Goal: Information Seeking & Learning: Understand process/instructions

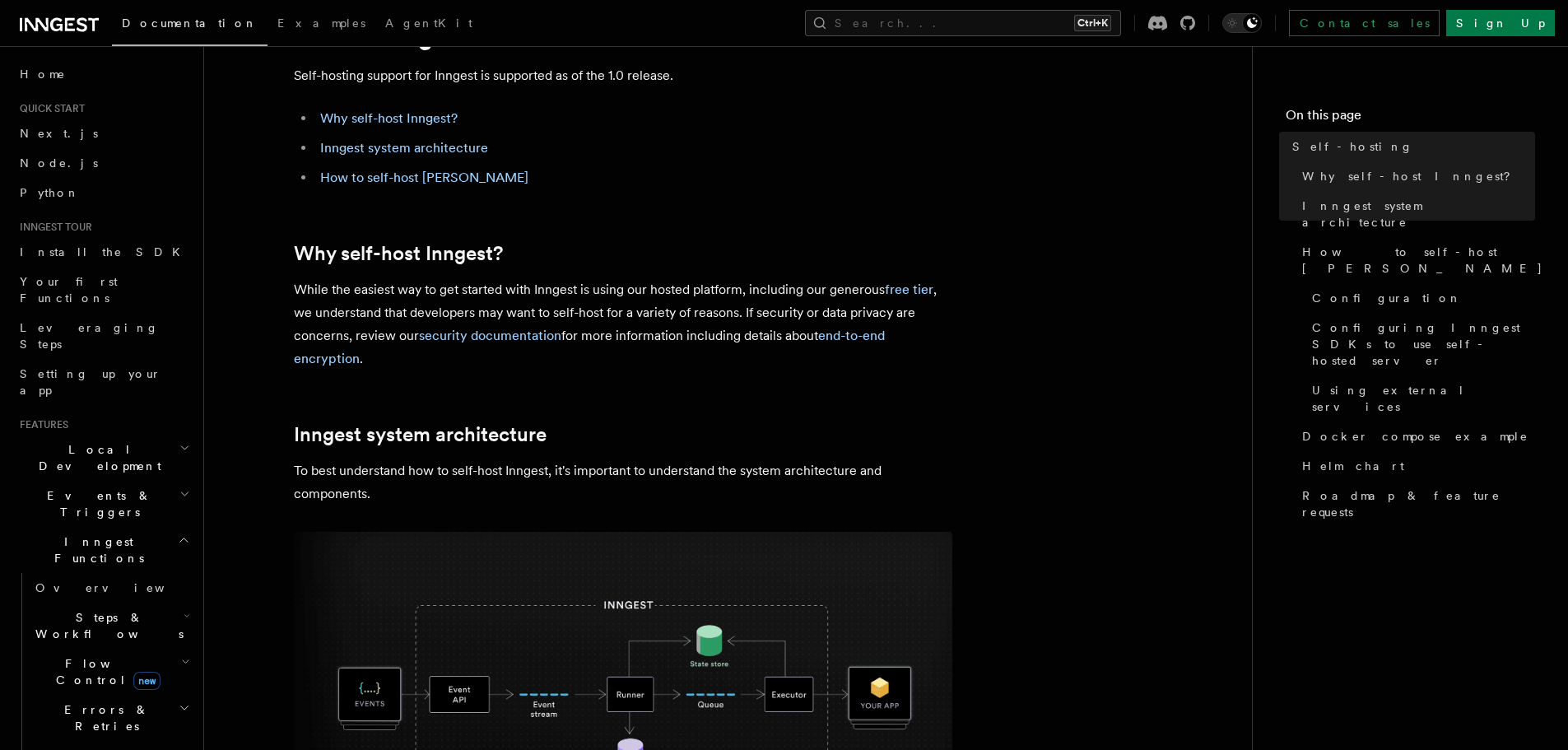
scroll to position [274, 0]
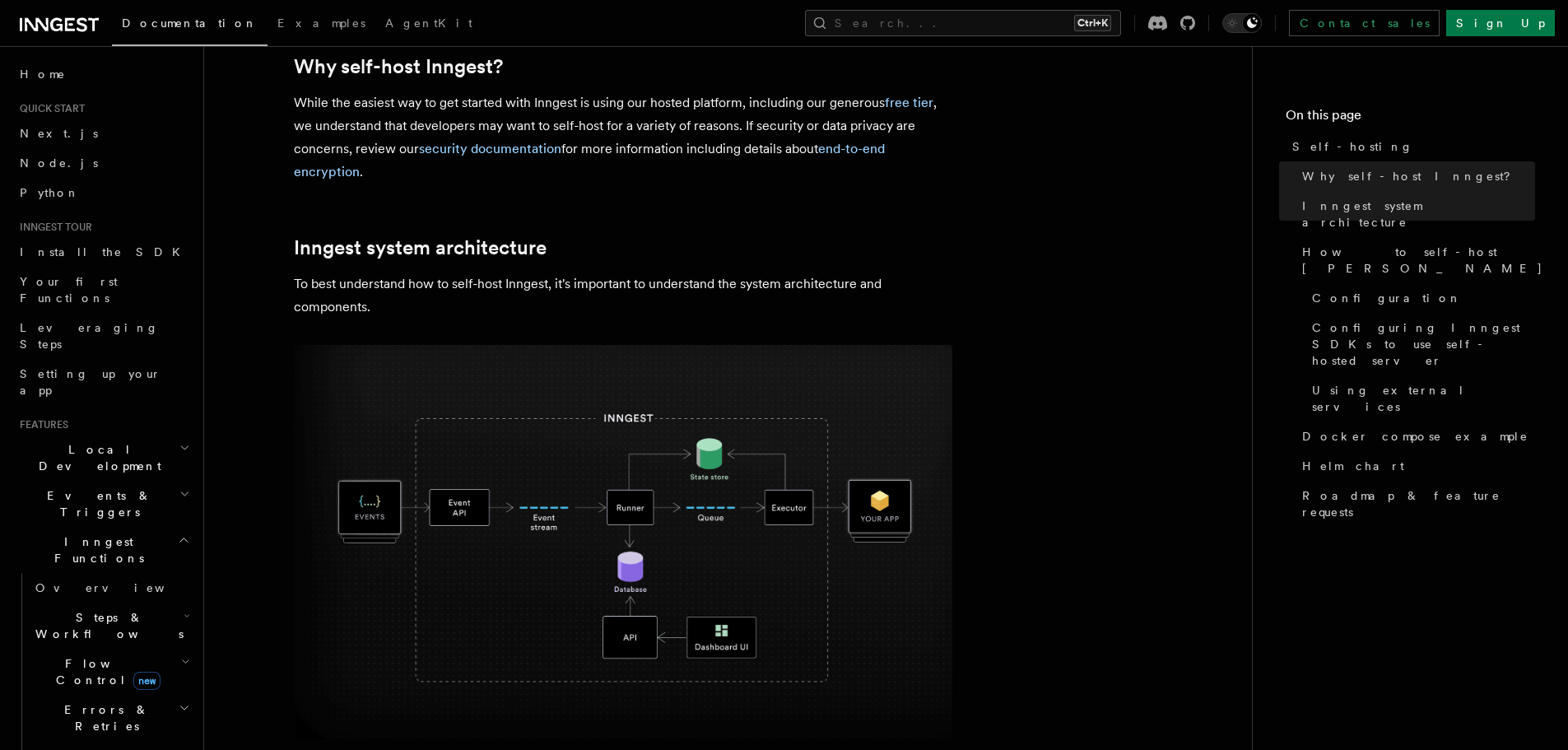
click at [547, 251] on h2 "Inngest system architecture" at bounding box center [623, 247] width 659 height 23
click at [606, 275] on p "To best understand how to self-host Inngest, it's important to understand the s…" at bounding box center [623, 296] width 659 height 46
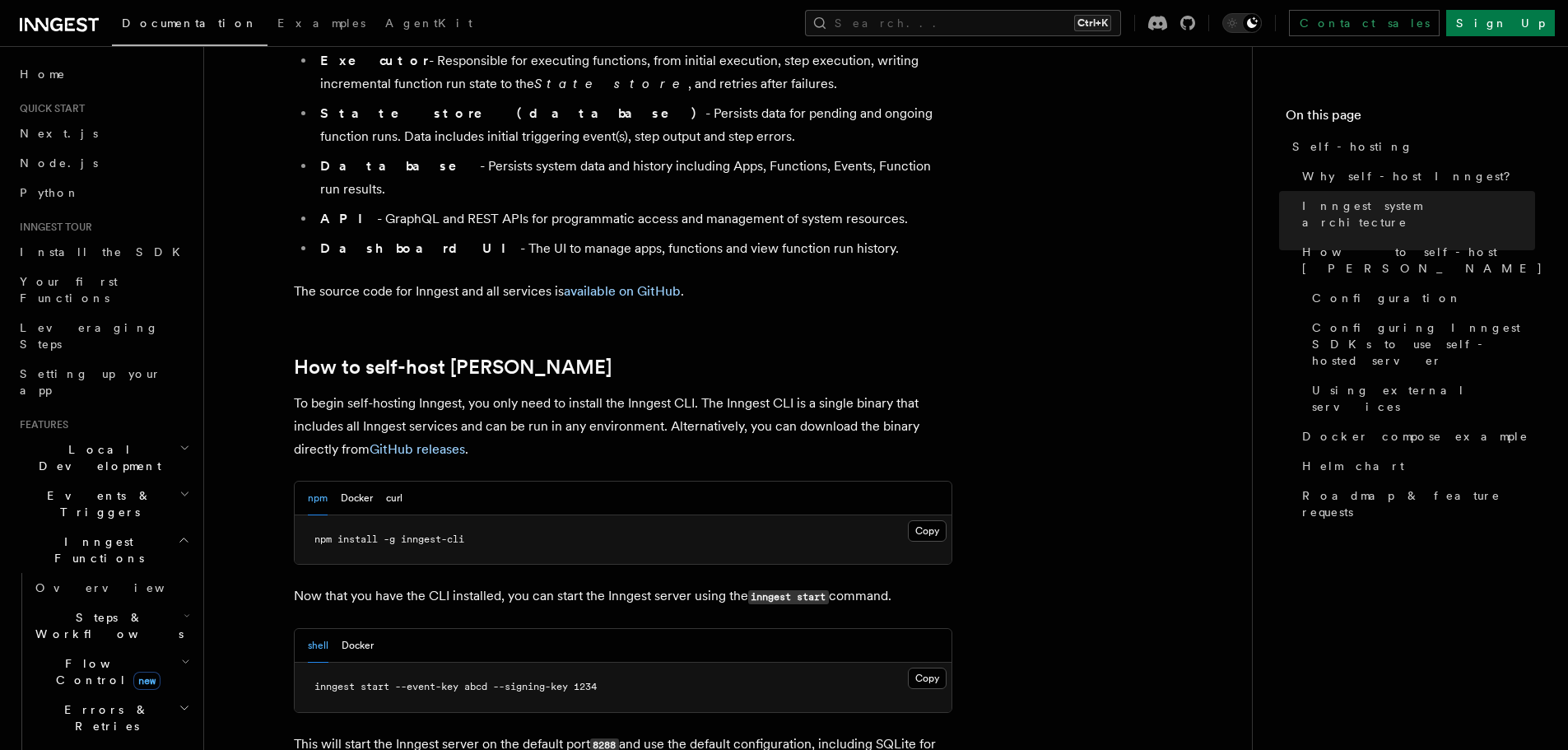
scroll to position [1372, 0]
click at [340, 532] on span "npm install -g inngest-cli" at bounding box center [389, 538] width 150 height 12
click at [370, 532] on span "npm install -g inngest-cli" at bounding box center [389, 538] width 150 height 12
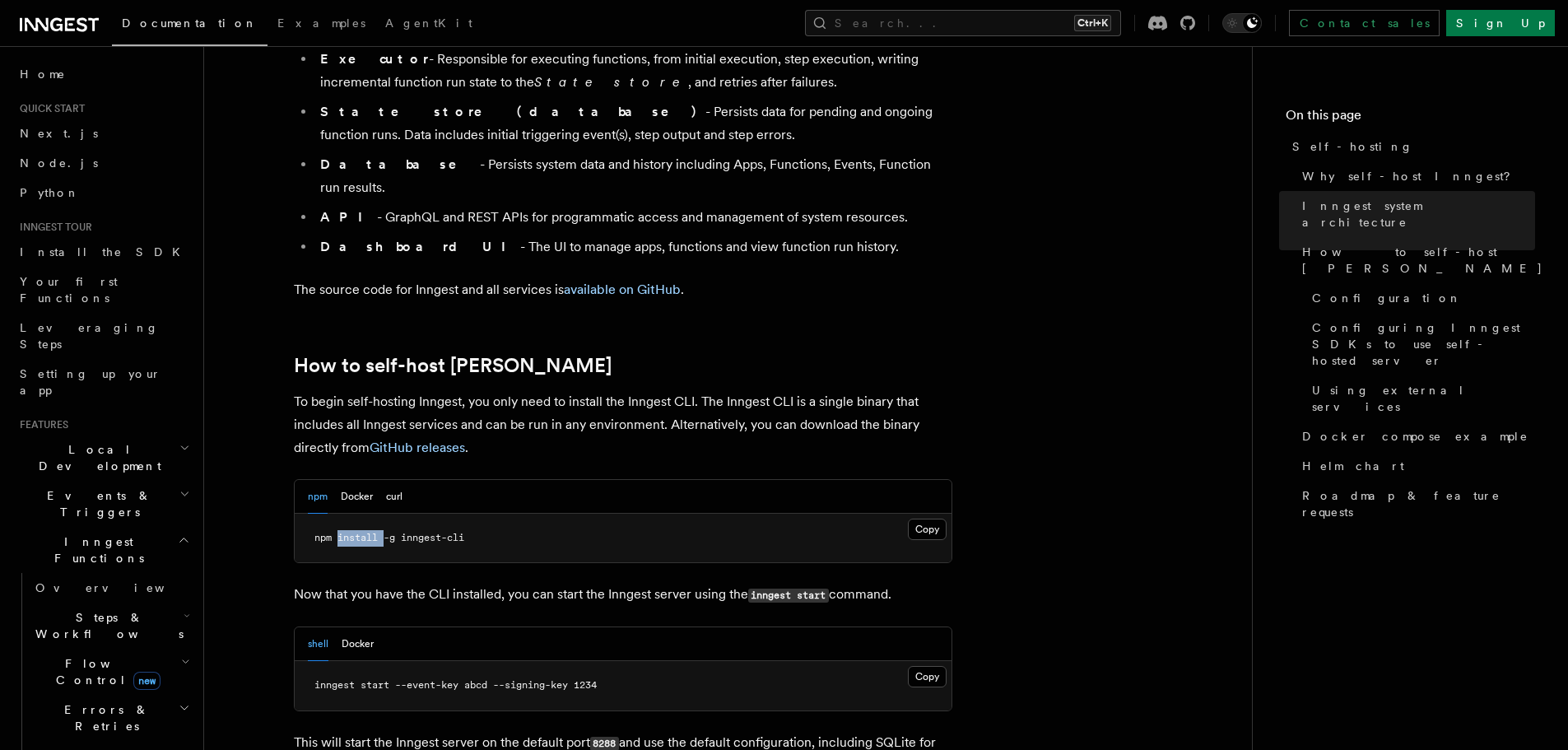
click at [370, 532] on span "npm install -g inngest-cli" at bounding box center [389, 538] width 150 height 12
click at [413, 679] on span "inngest start --event-key abcd --signing-key 1234" at bounding box center [455, 685] width 282 height 12
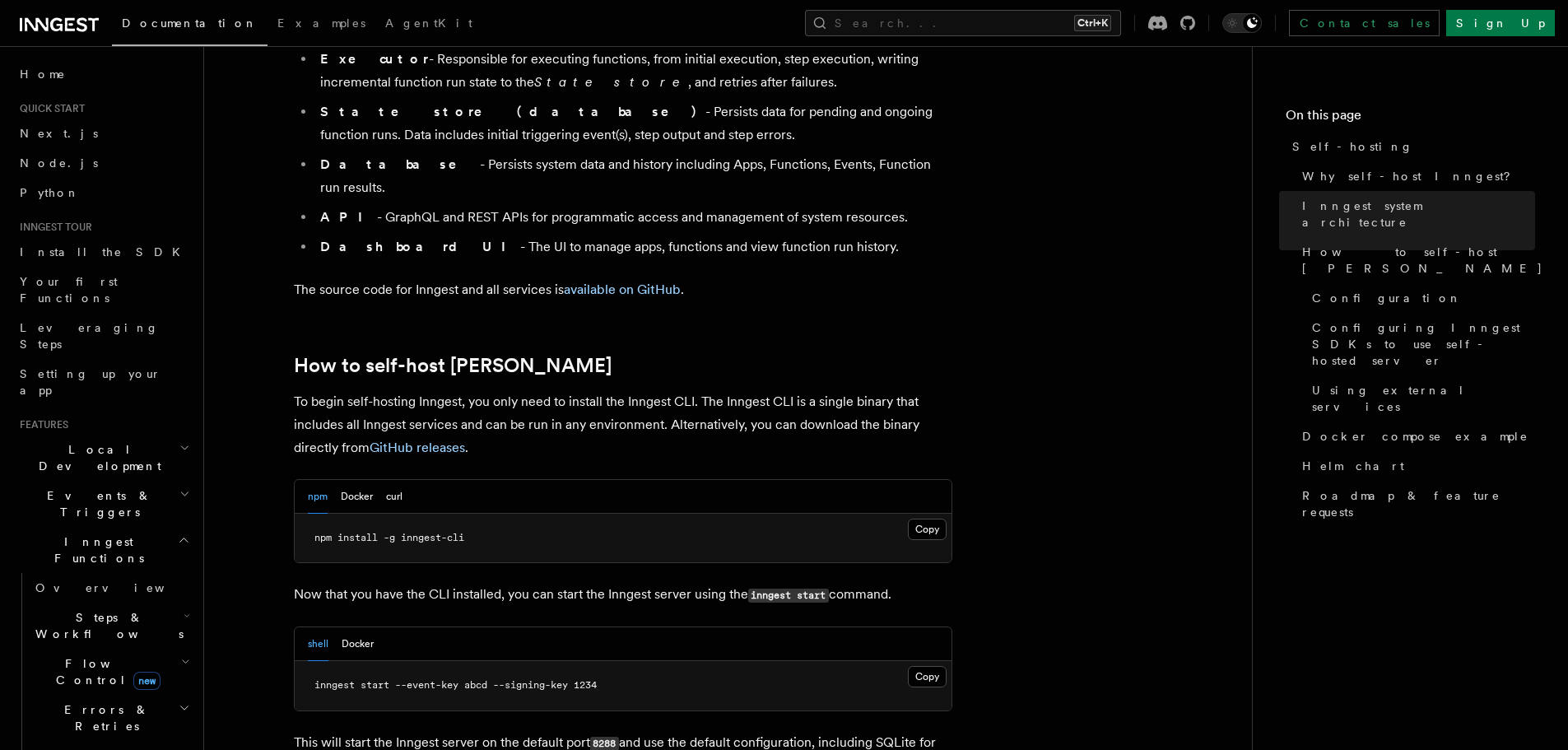
click at [490, 627] on div "shell Docker" at bounding box center [623, 644] width 657 height 34
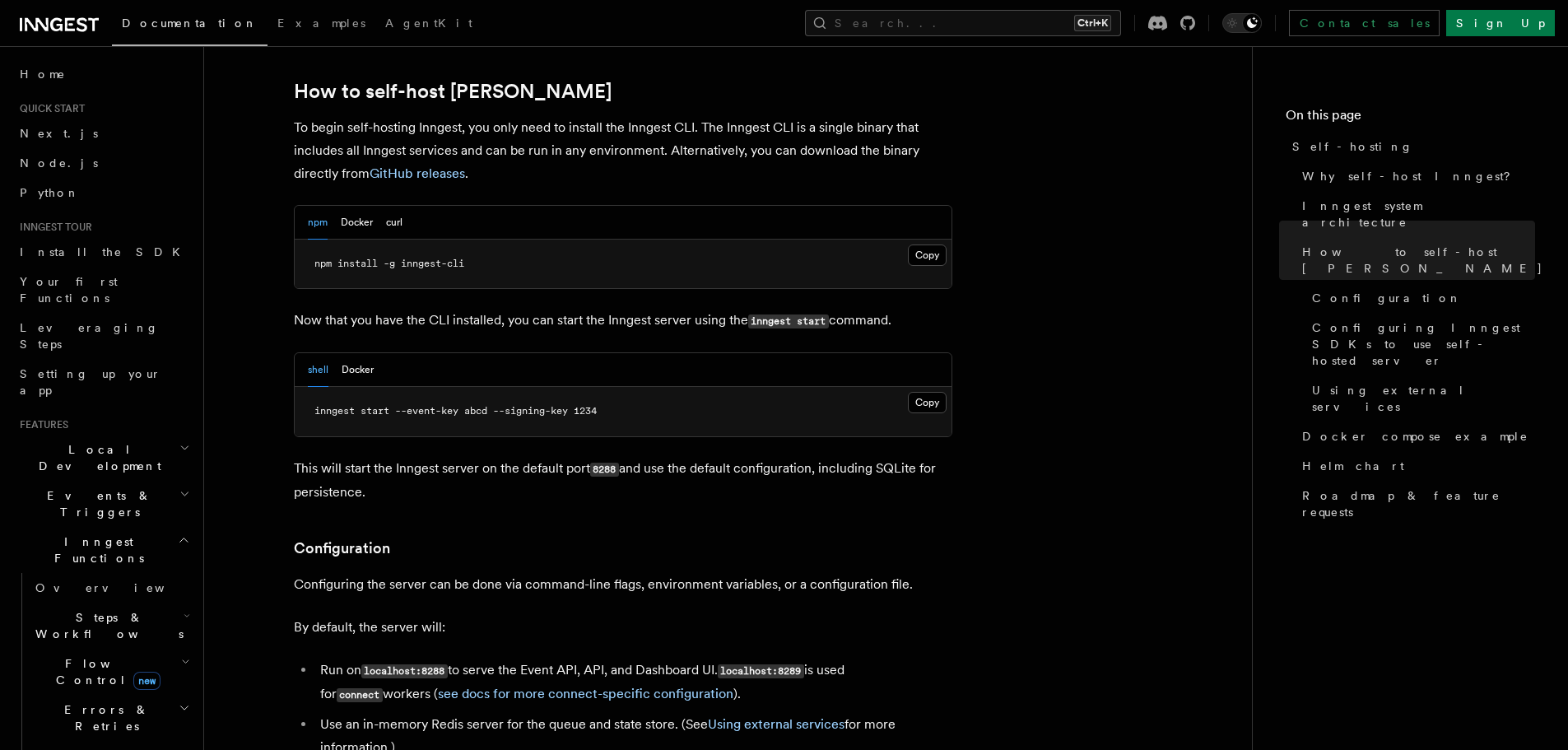
scroll to position [1509, 0]
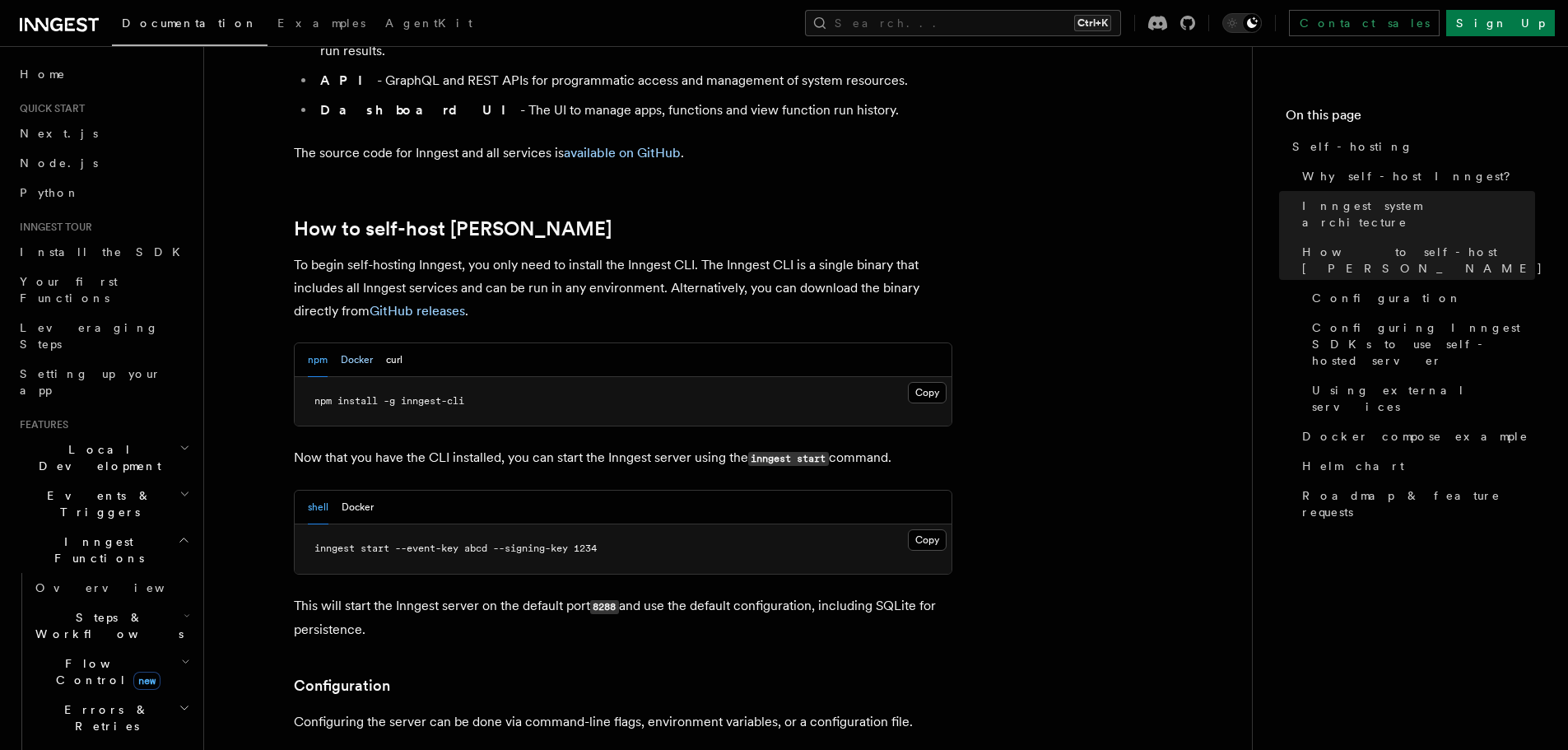
click at [360, 343] on button "Docker" at bounding box center [356, 360] width 32 height 34
click at [365, 377] on pre "docker pull inngest/inngest" at bounding box center [623, 402] width 657 height 49
click at [418, 525] on pre "docker run -p 8288:8288 -p 8289:8289 -e INNGEST_EVENT_KEY=abcd -e INNGEST_SIGNI…" at bounding box center [623, 549] width 657 height 49
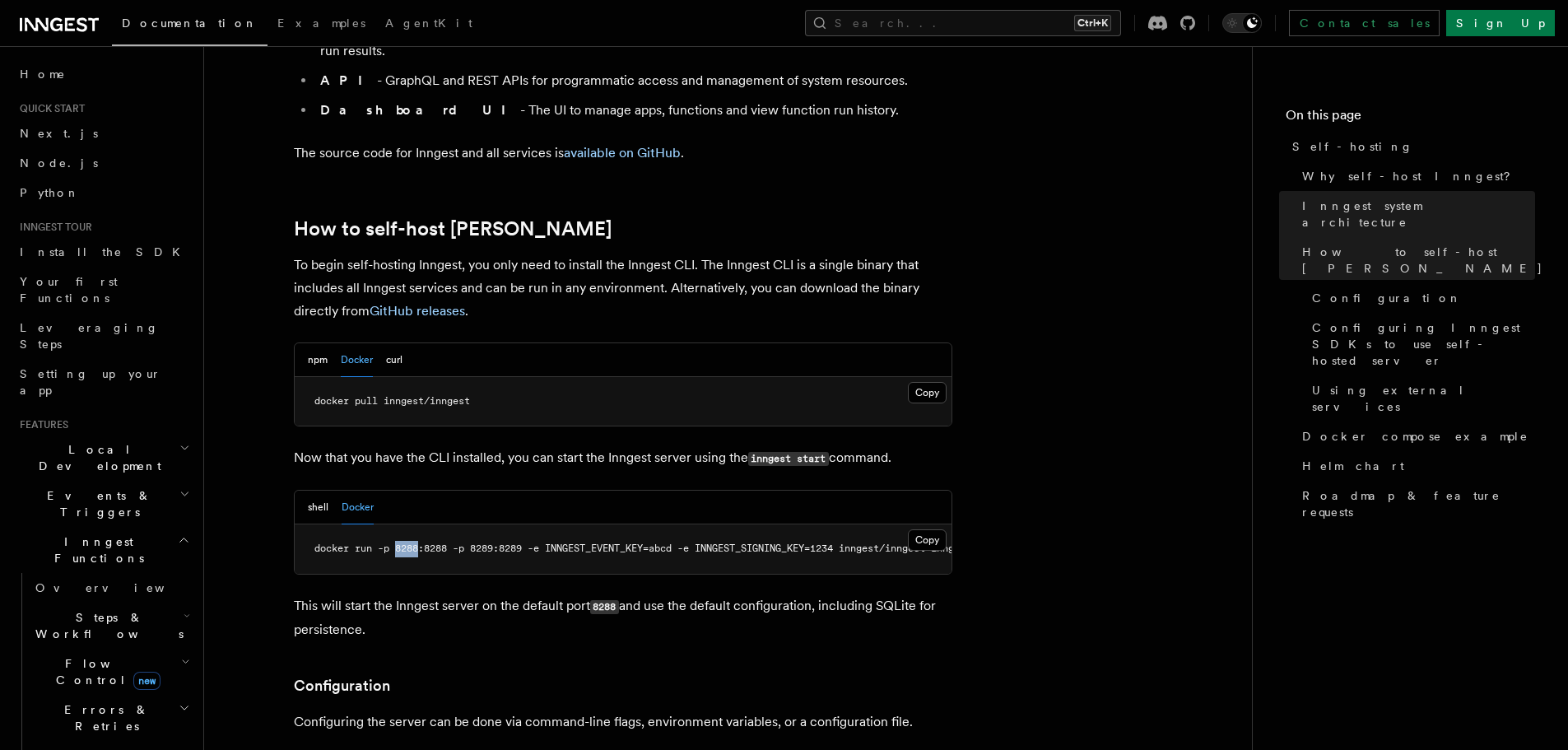
click at [418, 525] on pre "docker run -p 8288:8288 -p 8289:8289 -e INNGEST_EVENT_KEY=abcd -e INNGEST_SIGNI…" at bounding box center [623, 549] width 657 height 49
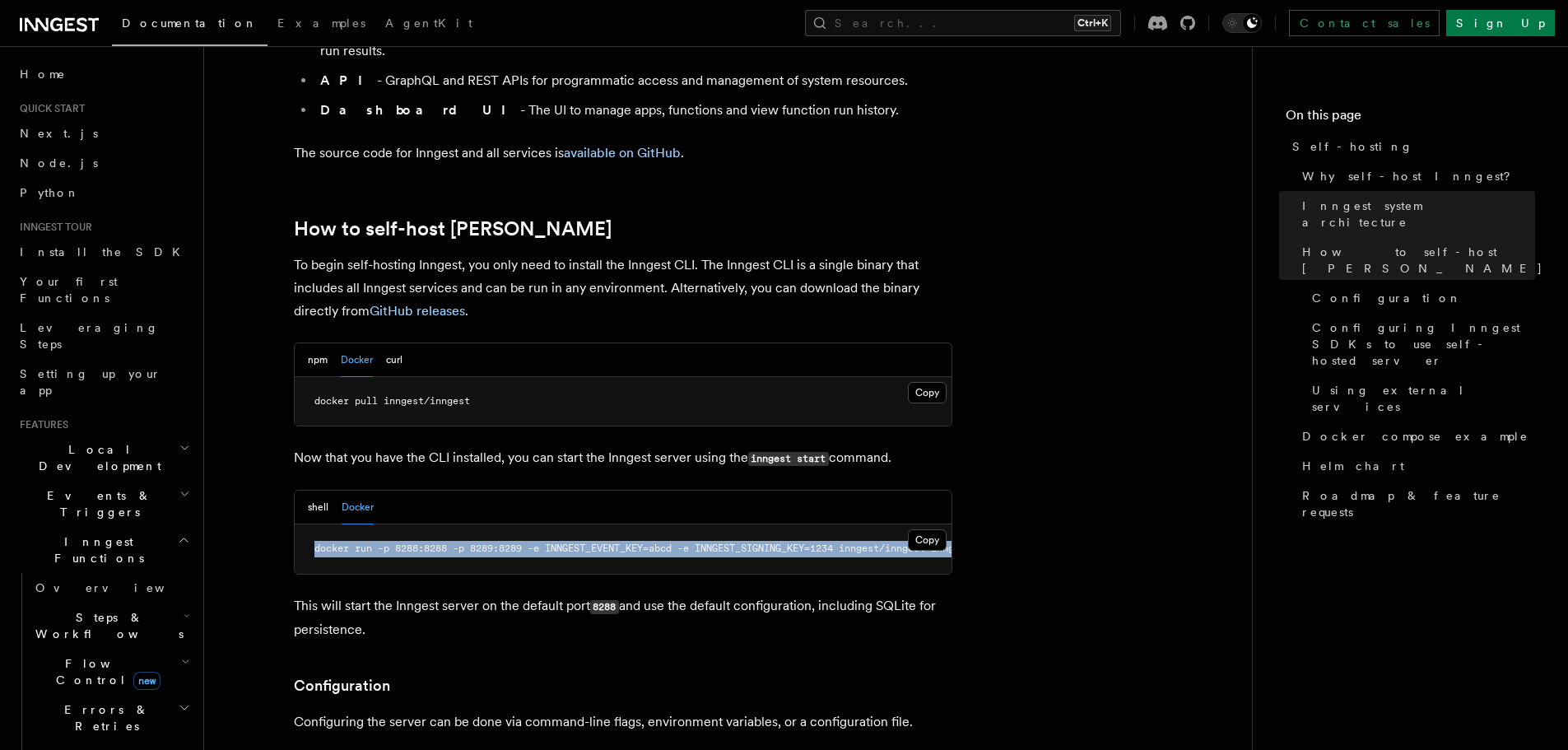
click at [418, 525] on pre "docker run -p 8288:8288 -p 8289:8289 -e INNGEST_EVENT_KEY=abcd -e INNGEST_SIGNI…" at bounding box center [623, 549] width 657 height 49
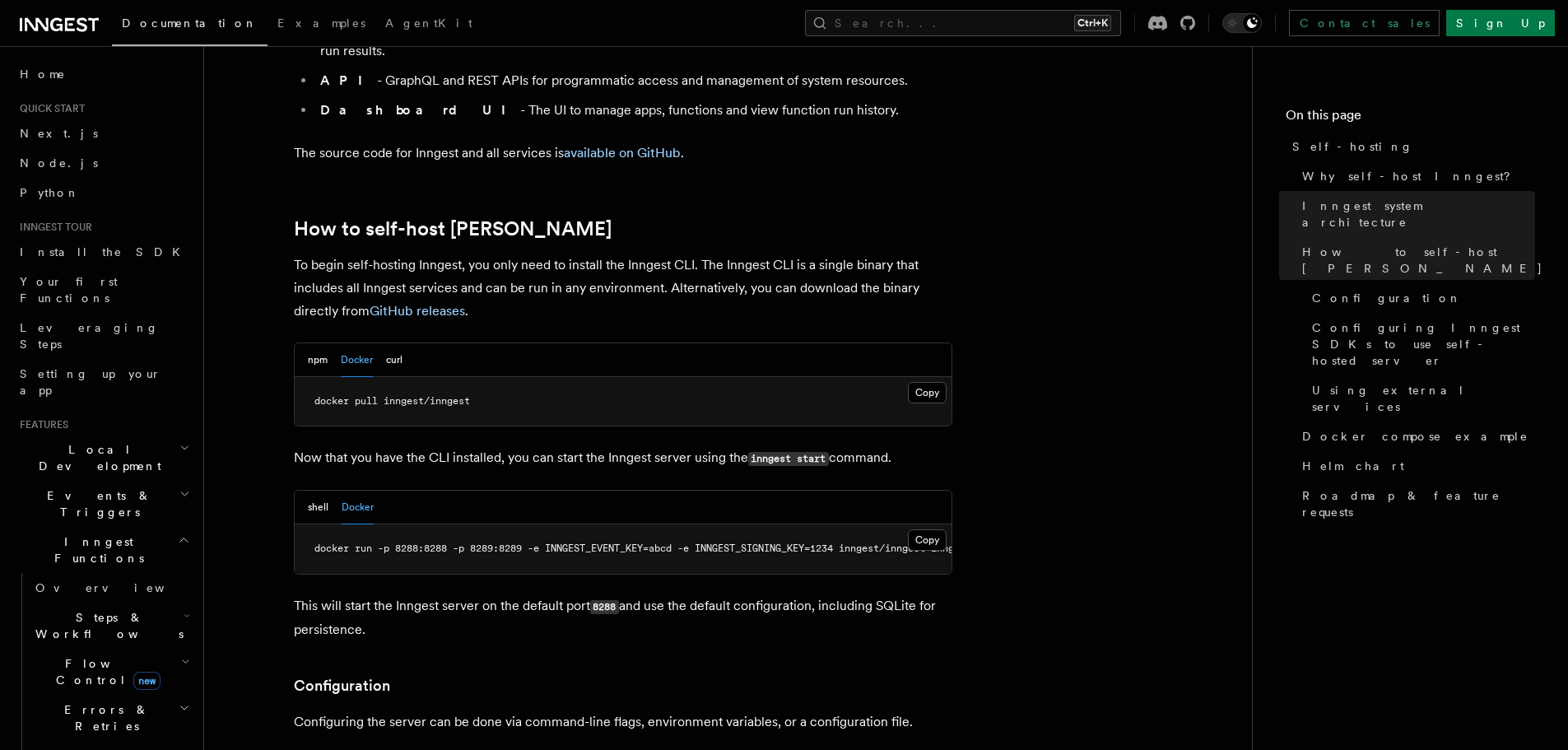
click at [405, 597] on p "This will start the Inngest server on the default port 8288 and use the default…" at bounding box center [623, 617] width 659 height 47
click at [404, 598] on p "This will start the Inngest server on the default port 8288 and use the default…" at bounding box center [623, 617] width 659 height 47
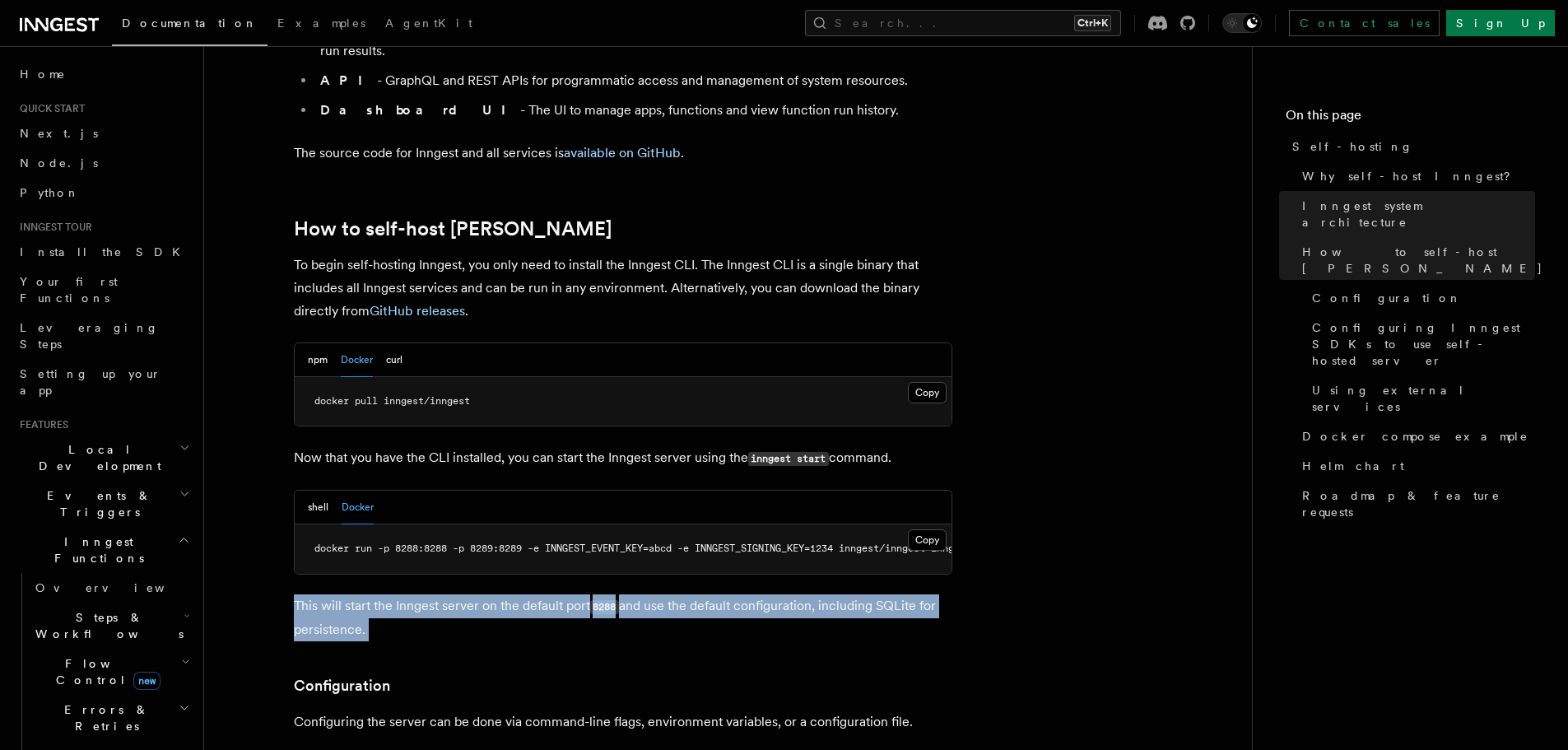
click at [404, 598] on p "This will start the Inngest server on the default port 8288 and use the default…" at bounding box center [623, 617] width 659 height 47
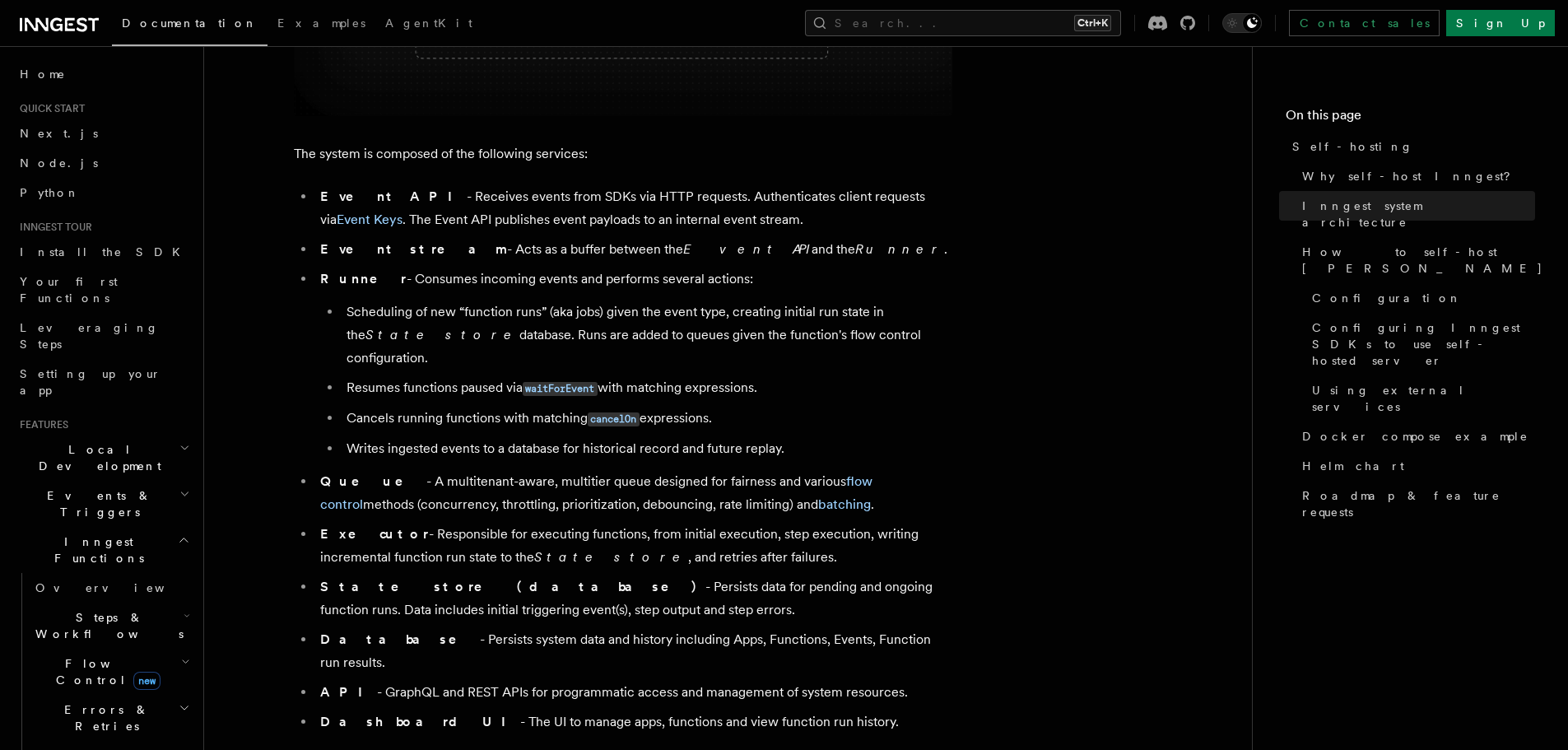
scroll to position [961, 0]
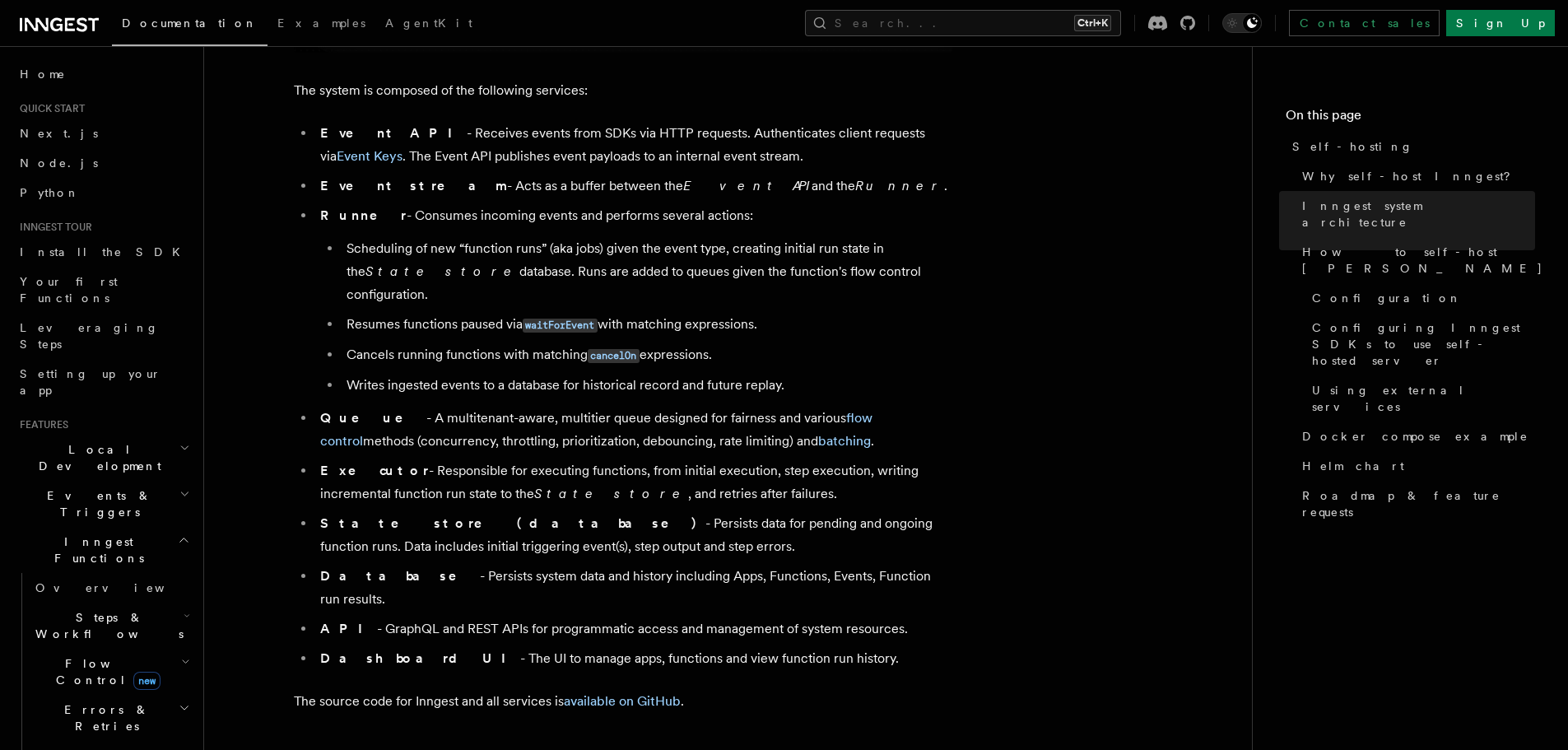
click at [453, 512] on li "State store (database) - Persists data for pending and ongoing function runs. D…" at bounding box center [634, 535] width 637 height 46
click at [463, 512] on li "State store (database) - Persists data for pending and ongoing function runs. D…" at bounding box center [634, 535] width 637 height 46
click at [447, 516] on strong "State store (database)" at bounding box center [513, 523] width 386 height 16
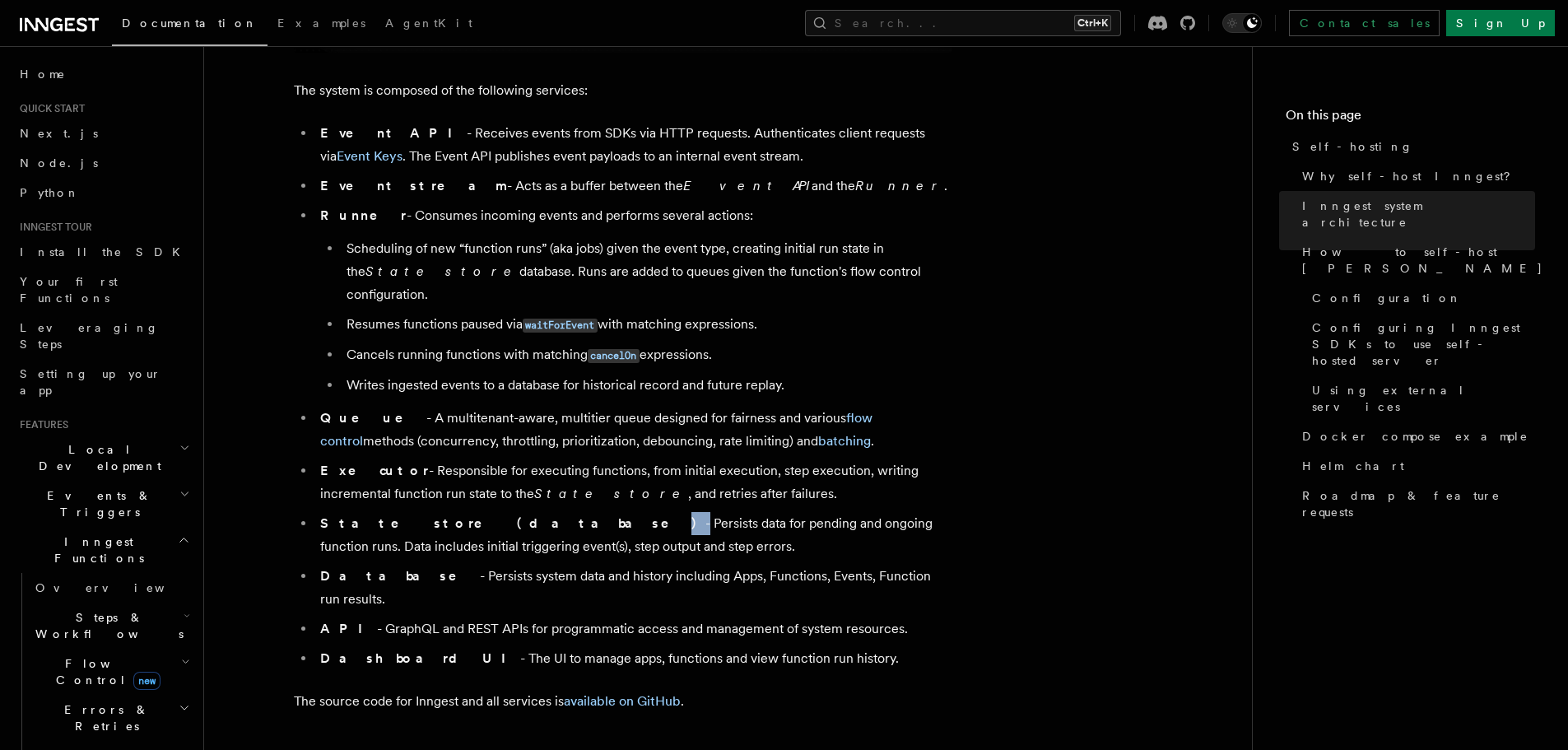
click at [447, 516] on strong "State store (database)" at bounding box center [513, 523] width 386 height 16
click at [460, 512] on li "State store (database) - Persists data for pending and ongoing function runs. D…" at bounding box center [634, 535] width 637 height 46
click at [453, 512] on li "State store (database) - Persists data for pending and ongoing function runs. D…" at bounding box center [634, 535] width 637 height 46
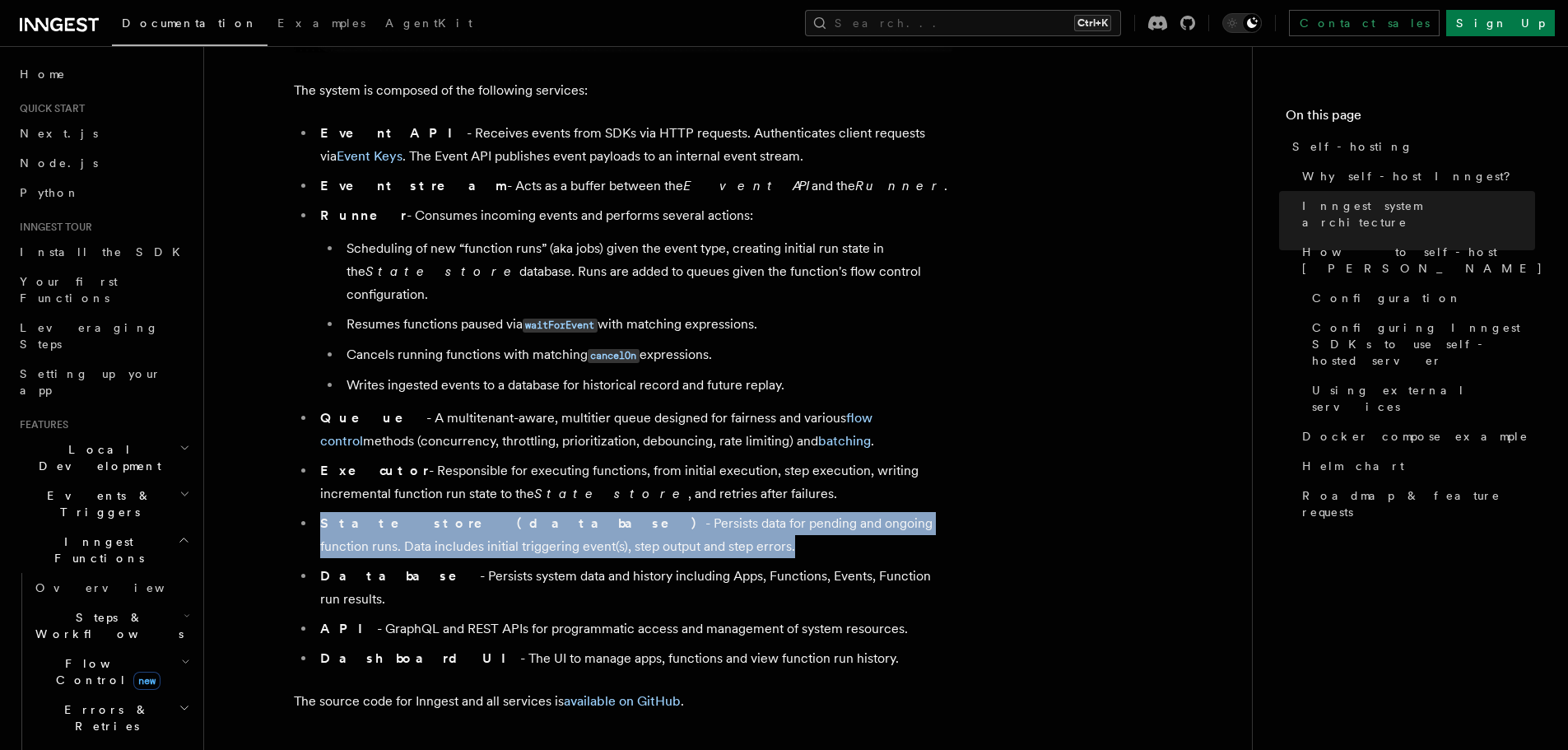
click at [453, 512] on li "State store (database) - Persists data for pending and ongoing function runs. D…" at bounding box center [634, 535] width 637 height 46
click at [537, 526] on li "State store (database) - Persists data for pending and ongoing function runs. D…" at bounding box center [634, 535] width 637 height 46
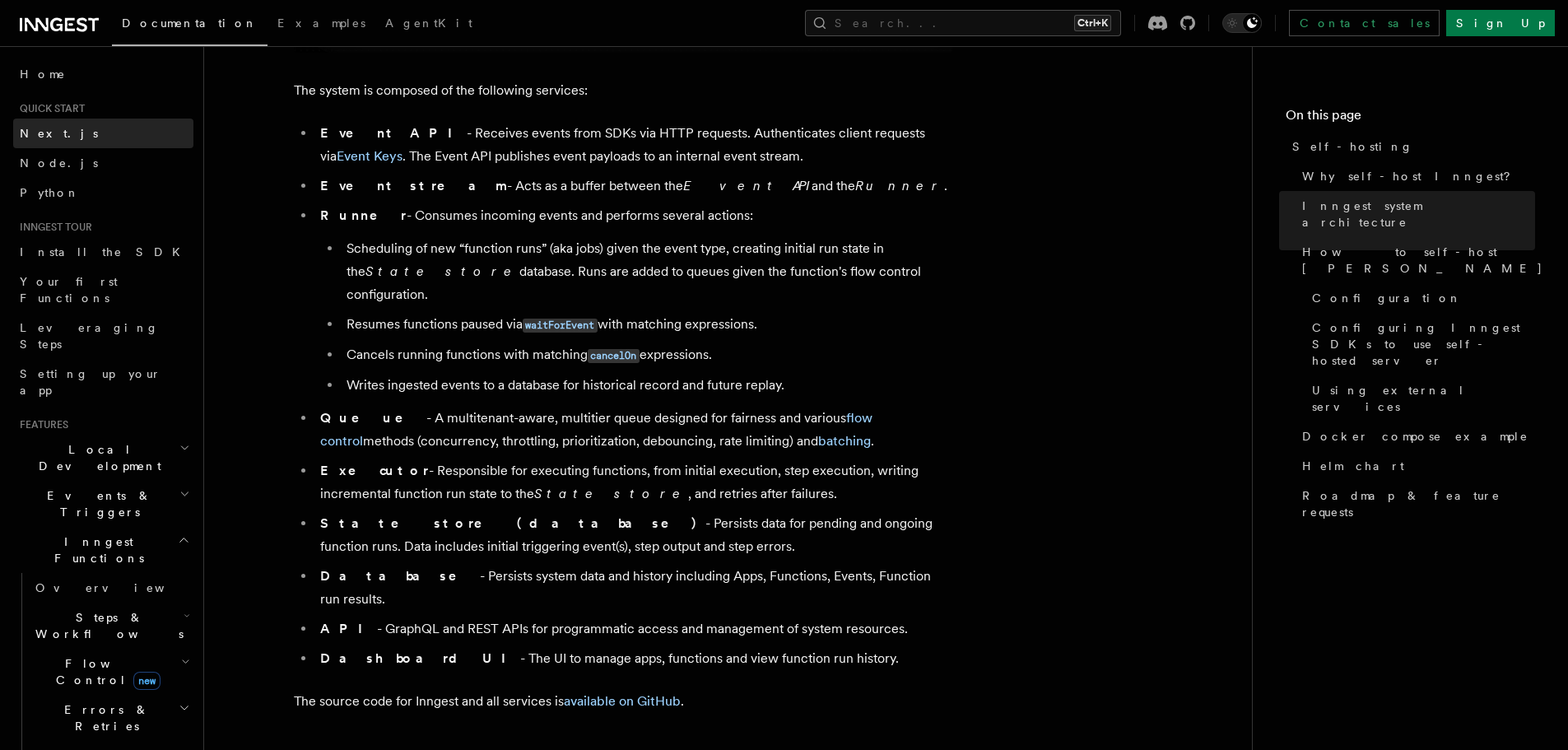
click at [38, 135] on span "Next.js" at bounding box center [59, 133] width 78 height 13
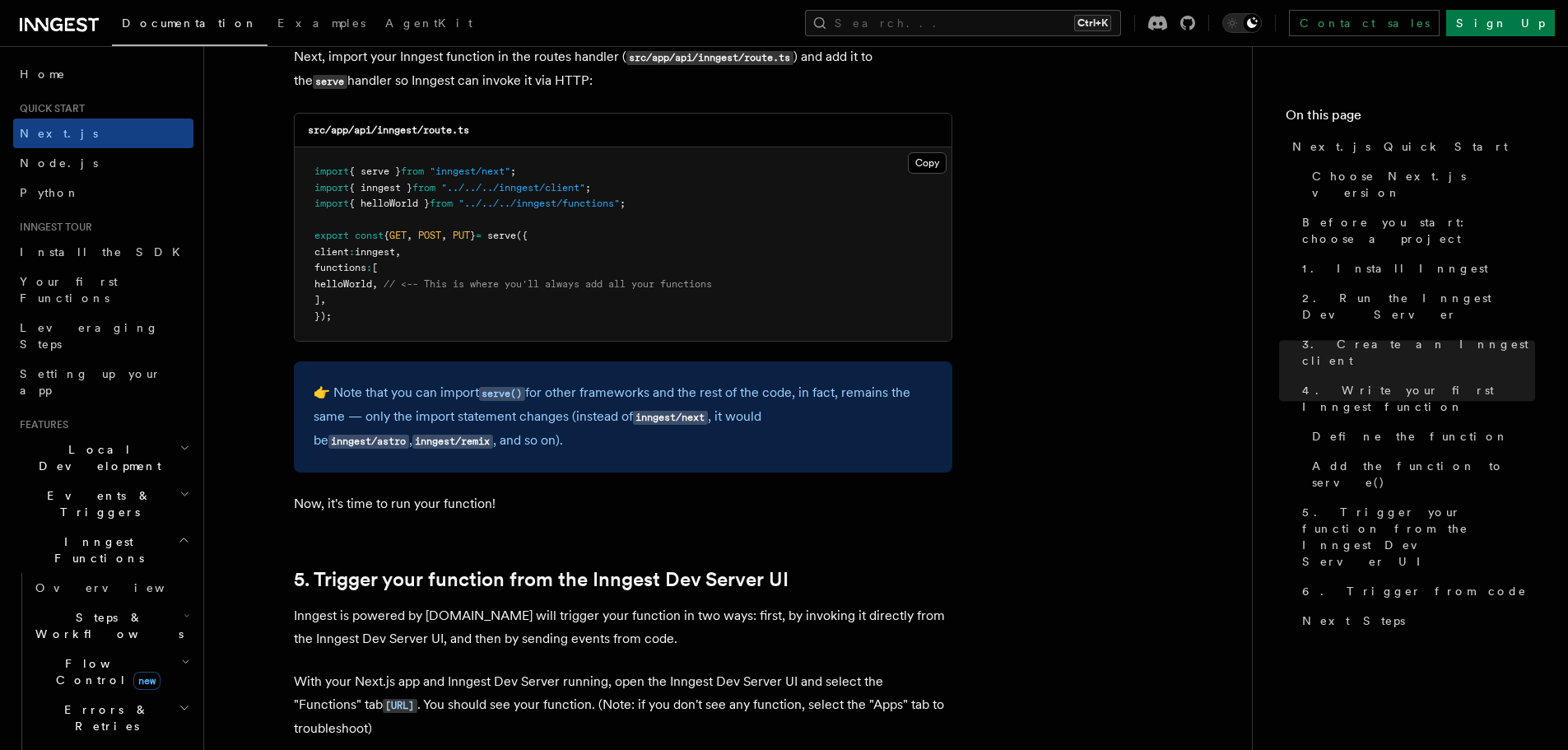
scroll to position [3842, 0]
